Goal: Information Seeking & Learning: Understand process/instructions

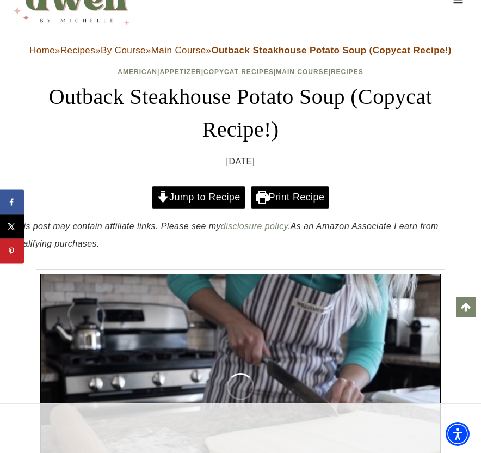
click at [188, 200] on link "Jump to Recipe" at bounding box center [199, 197] width 94 height 22
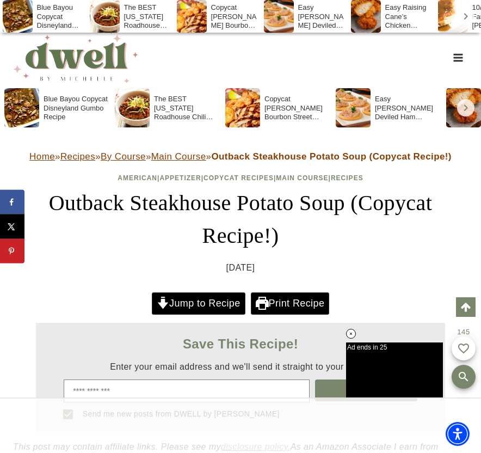
scroll to position [5738, 0]
